Goal: Contribute content

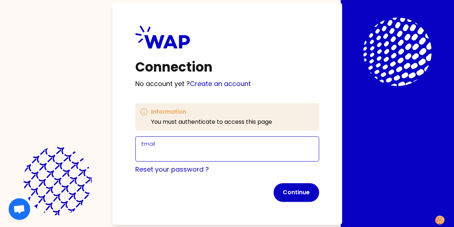
click at [147, 152] on input "Email" at bounding box center [228, 153] width 172 height 10
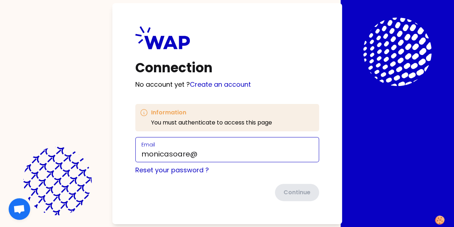
type input "[EMAIL_ADDRESS][DOMAIN_NAME]"
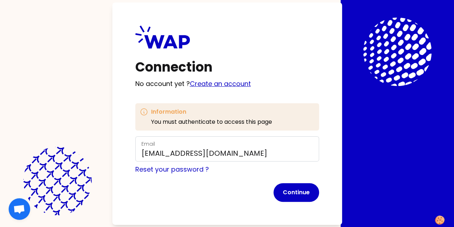
click at [190, 84] on link "Create an account" at bounding box center [220, 83] width 61 height 9
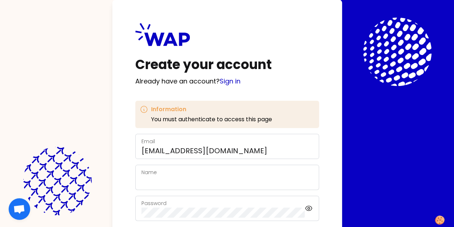
click at [142, 173] on div "Name" at bounding box center [228, 177] width 172 height 19
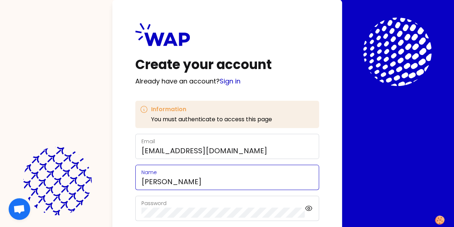
scroll to position [68, 0]
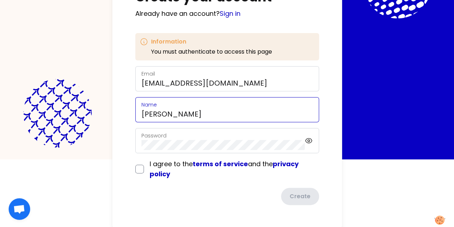
type input "[PERSON_NAME]"
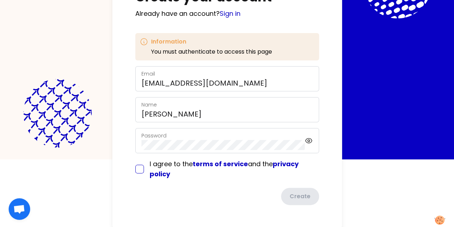
click at [135, 169] on input "checkbox" at bounding box center [139, 169] width 9 height 9
checkbox input "true"
click at [280, 198] on button "Create" at bounding box center [300, 197] width 40 height 19
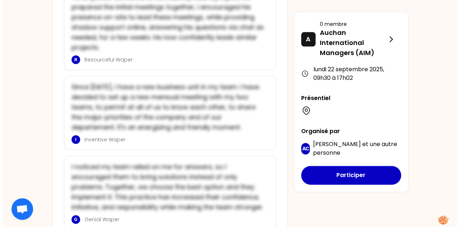
scroll to position [389, 0]
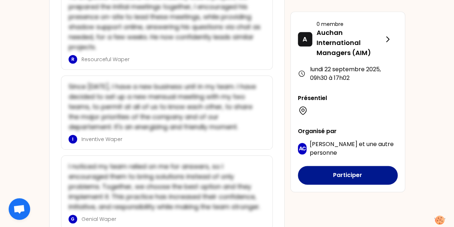
click at [366, 174] on button "Participer" at bounding box center [348, 175] width 100 height 19
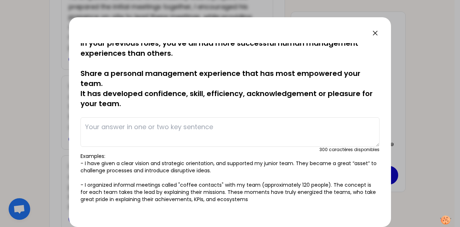
scroll to position [0, 0]
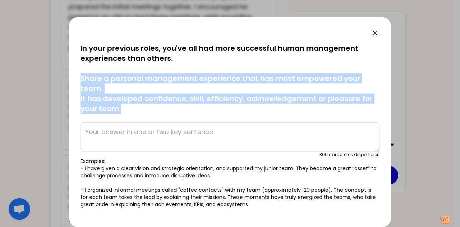
drag, startPoint x: 125, startPoint y: 105, endPoint x: 75, endPoint y: 79, distance: 55.9
click at [75, 79] on div "sauvegardé In your previous roles, you've all had more successful human managem…" at bounding box center [230, 121] width 322 height 209
copy p "Share a personal management experience that has most empowered your team. It ha…"
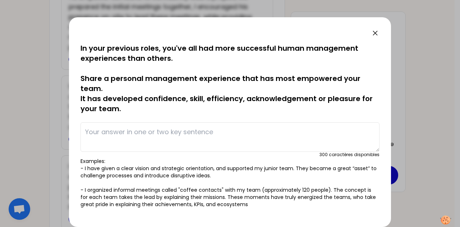
click at [116, 133] on textarea at bounding box center [229, 136] width 299 height 29
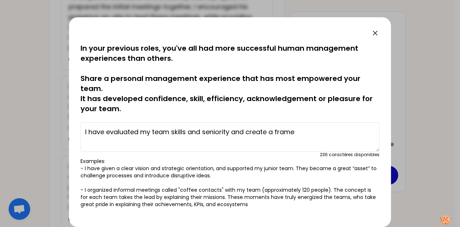
click at [83, 133] on textarea "I have evaluated my team skills and seniority and create a frame" at bounding box center [229, 136] width 299 height 29
click at [247, 129] on textarea "first, I have evaluated my team skills and seniority and create a frame" at bounding box center [229, 136] width 299 height 29
click at [308, 132] on textarea "first, I have evaluated my team skills and seniority. After, I have create a fr…" at bounding box center [229, 136] width 299 height 29
click at [349, 132] on textarea "first, I have evaluated my team skills and seniority. After, I have created a f…" at bounding box center [229, 136] width 299 height 29
click at [320, 129] on textarea "first, I have evaluated my team skills and seniority. After, I have created a f…" at bounding box center [229, 136] width 299 height 29
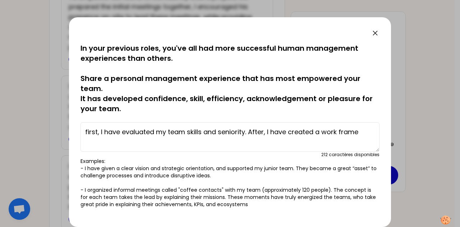
click at [363, 133] on textarea "first, I have evaluated my team skills and seniority. After, I have created a w…" at bounding box center [229, 136] width 299 height 29
click at [104, 141] on textarea "first, I have evaluated my team skills and seniority. After, I have created a w…" at bounding box center [229, 136] width 299 height 29
click at [162, 141] on textarea "first, I have evaluated my team skills and seniority. After, I have created a w…" at bounding box center [229, 136] width 299 height 29
click at [250, 133] on textarea "first, I have evaluated my team skills and seniority. After, I have created a w…" at bounding box center [229, 136] width 299 height 29
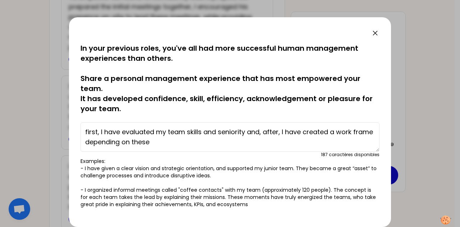
click at [205, 142] on textarea "first, I have evaluated my team skills and seniority and, after, I have created…" at bounding box center [229, 136] width 299 height 29
drag, startPoint x: 257, startPoint y: 141, endPoint x: 40, endPoint y: 123, distance: 217.0
click at [40, 123] on div "sauvegardé In your previous roles, you've all had more successful human managem…" at bounding box center [230, 113] width 460 height 227
click at [276, 144] on textarea "first, I have evaluated my team skills and seniority and, after, I have created…" at bounding box center [229, 136] width 299 height 29
type textarea "first, I have evaluated my team skills and seniority and, after, I have created…"
